Goal: Obtain resource: Download file/media

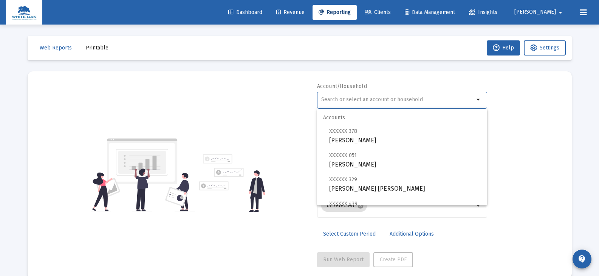
click at [339, 101] on input "text" at bounding box center [397, 100] width 153 height 6
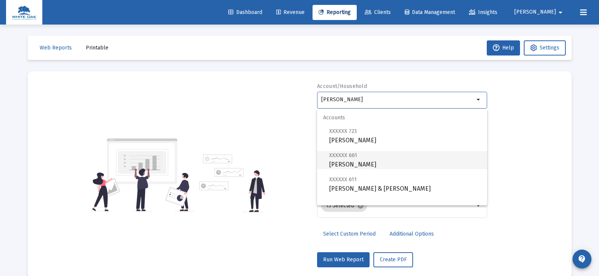
scroll to position [30, 0]
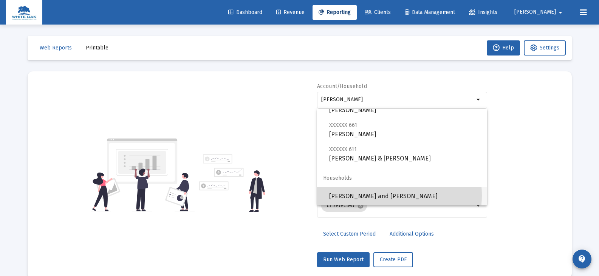
click at [373, 195] on span "[PERSON_NAME] and [PERSON_NAME]" at bounding box center [405, 196] width 152 height 18
type input "[PERSON_NAME] and [PERSON_NAME]"
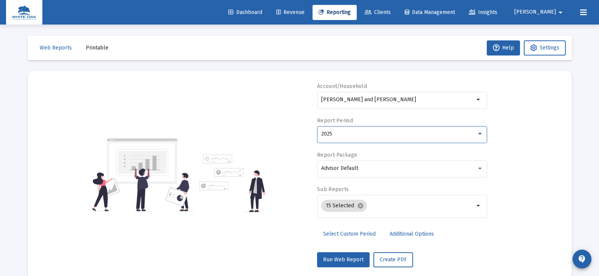
click at [352, 136] on div "2025" at bounding box center [398, 134] width 155 height 6
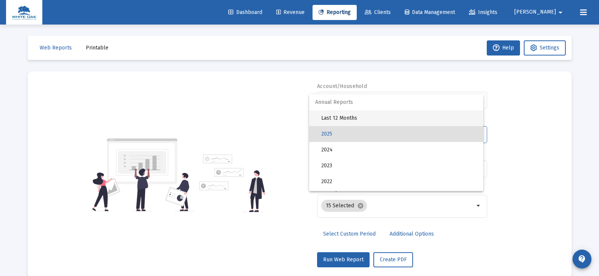
click at [350, 118] on span "Last 12 Months" at bounding box center [399, 118] width 156 height 16
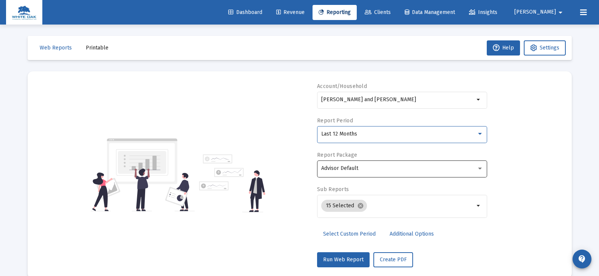
click at [352, 168] on span "Advisor Default" at bounding box center [339, 168] width 37 height 6
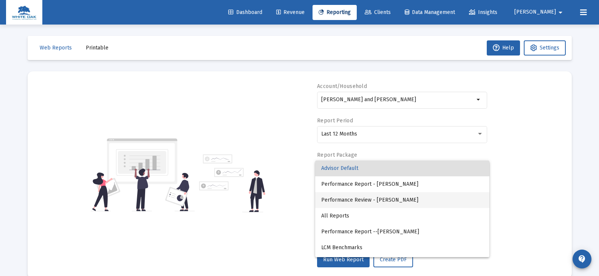
click at [350, 199] on span "Performance Review - [PERSON_NAME]" at bounding box center [402, 200] width 162 height 16
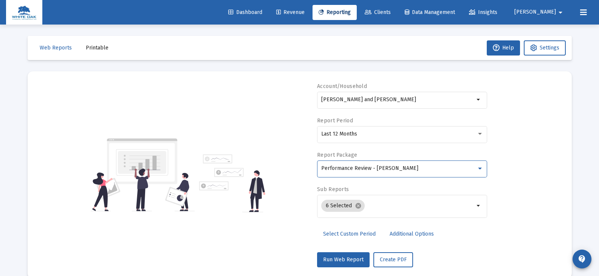
click at [390, 233] on span "Additional Options" at bounding box center [412, 234] width 44 height 6
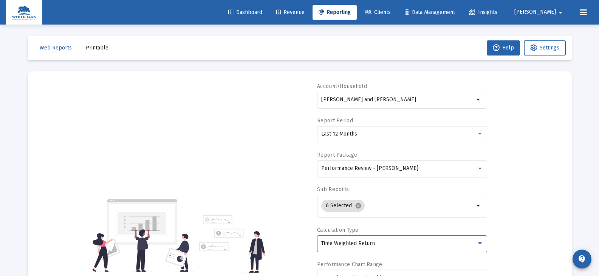
click at [386, 241] on div "Time Weighted Return" at bounding box center [398, 244] width 155 height 6
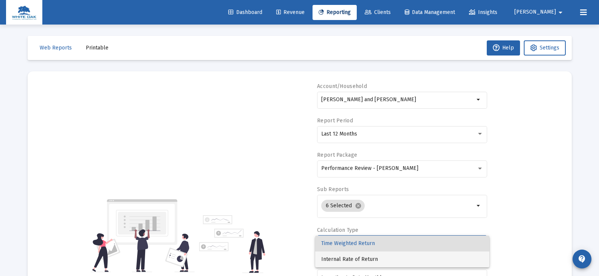
click at [367, 259] on span "Internal Rate of Return" at bounding box center [402, 260] width 162 height 16
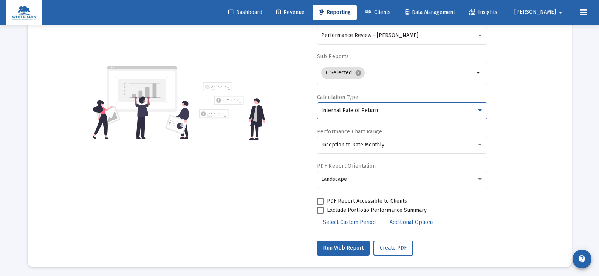
scroll to position [135, 0]
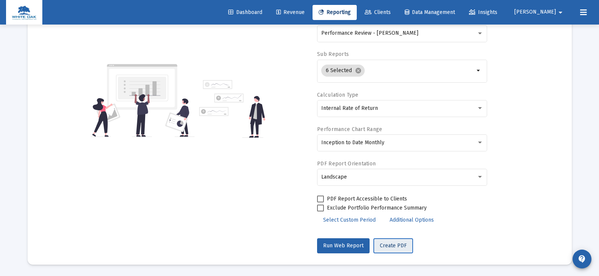
click at [387, 245] on span "Create PDF" at bounding box center [393, 246] width 27 height 6
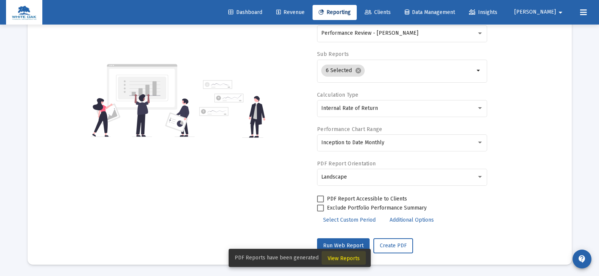
click at [347, 258] on span "View Reports" at bounding box center [344, 259] width 32 height 6
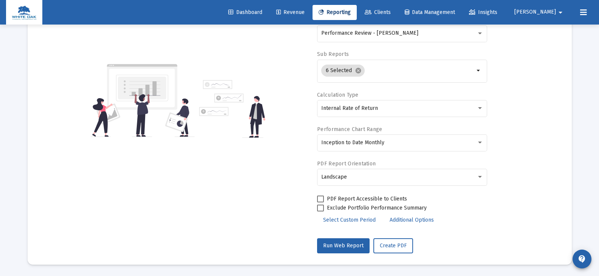
scroll to position [25, 0]
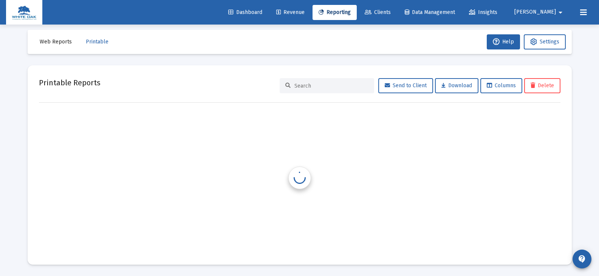
scroll to position [6, 0]
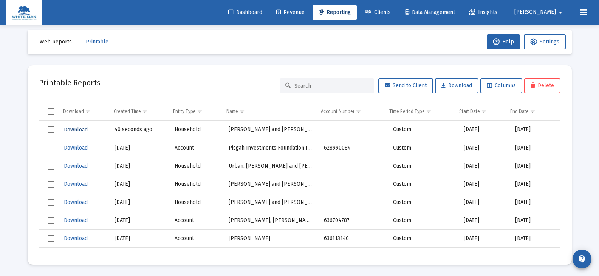
click at [73, 130] on span "Download" at bounding box center [76, 130] width 24 height 6
